Goal: Check status

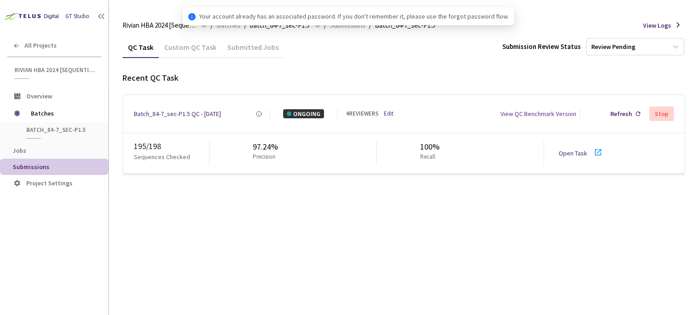
click at [597, 154] on icon at bounding box center [597, 152] width 11 height 11
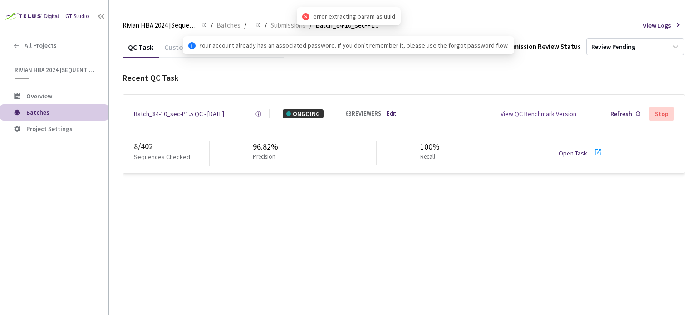
click at [595, 153] on icon at bounding box center [597, 152] width 11 height 11
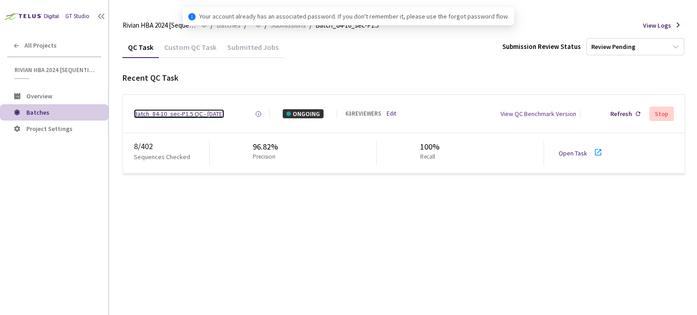
click at [184, 113] on div "Batch_84-10_sec-P1.5 QC - [DATE]" at bounding box center [179, 113] width 90 height 9
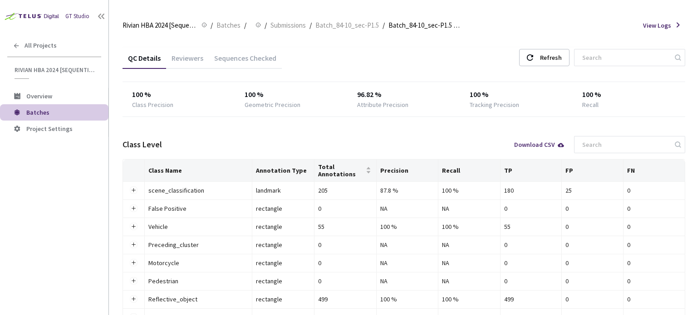
click at [175, 59] on div "Reviewers" at bounding box center [187, 61] width 43 height 15
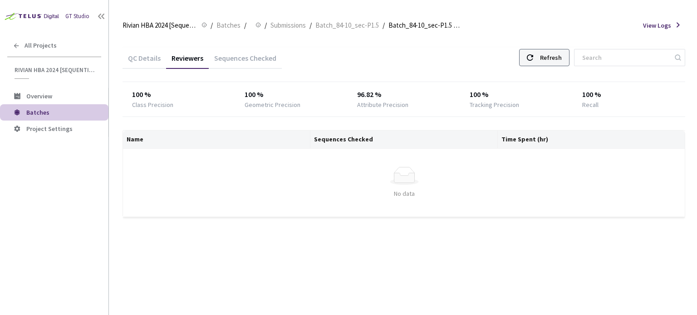
click at [553, 58] on div "Refresh" at bounding box center [551, 57] width 22 height 16
click at [555, 54] on div "Refresh" at bounding box center [551, 57] width 22 height 16
click at [556, 54] on div "Refresh" at bounding box center [551, 57] width 22 height 16
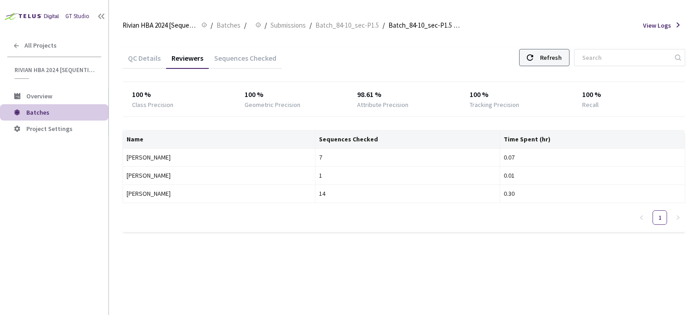
click at [556, 54] on div "Refresh" at bounding box center [551, 57] width 22 height 16
